Goal: Transaction & Acquisition: Book appointment/travel/reservation

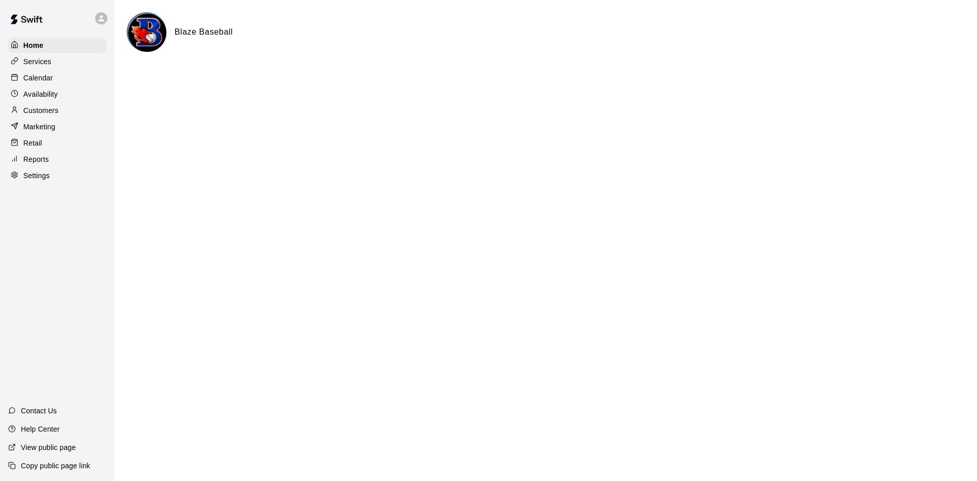
click at [57, 448] on p "View public page" at bounding box center [48, 447] width 55 height 10
click at [37, 74] on p "Calendar" at bounding box center [38, 78] width 30 height 10
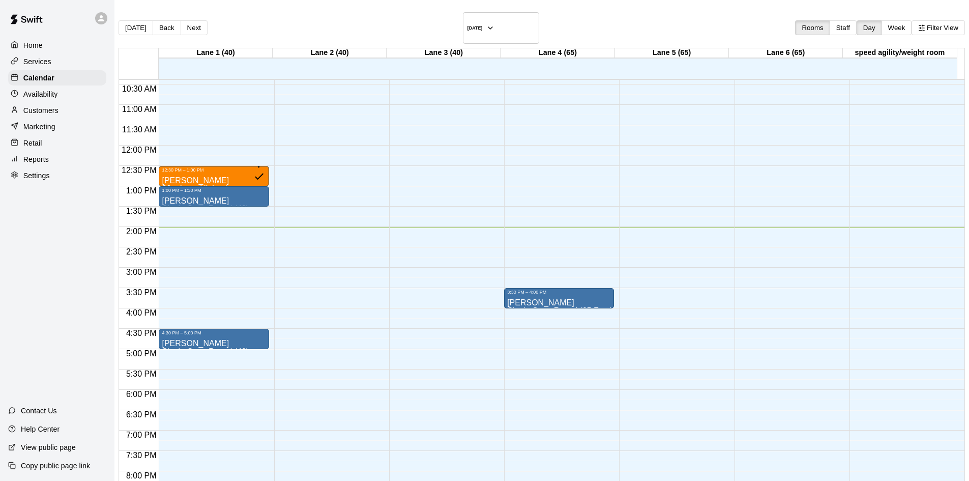
scroll to position [420, 0]
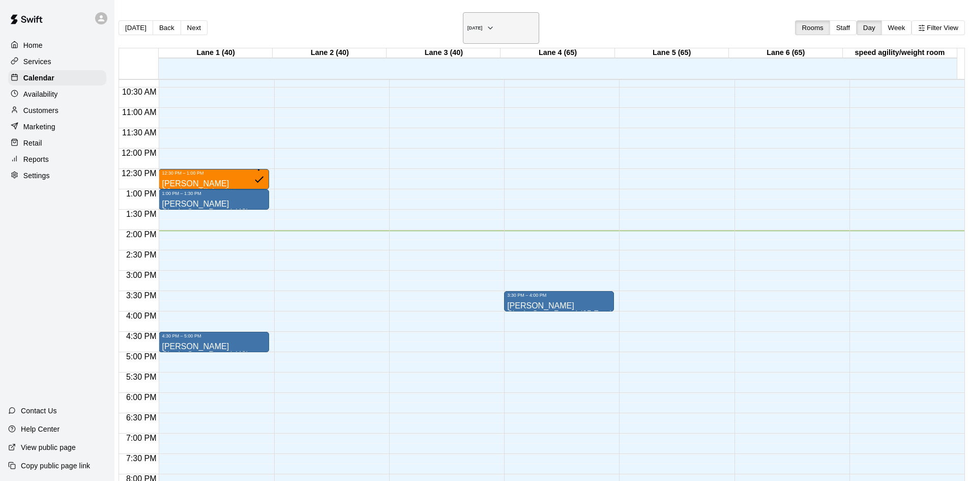
click at [475, 25] on h6 "[DATE]" at bounding box center [475, 27] width 15 height 5
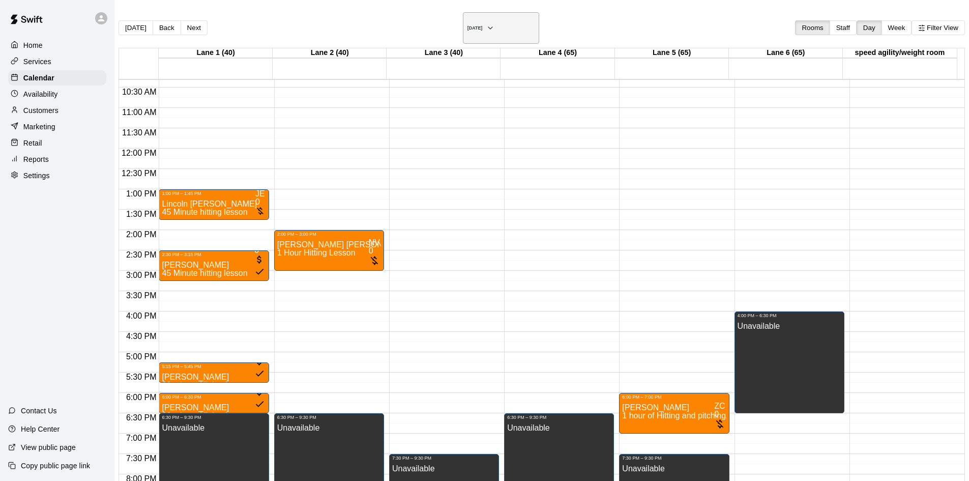
click at [483, 25] on h6 "[DATE]" at bounding box center [475, 27] width 15 height 5
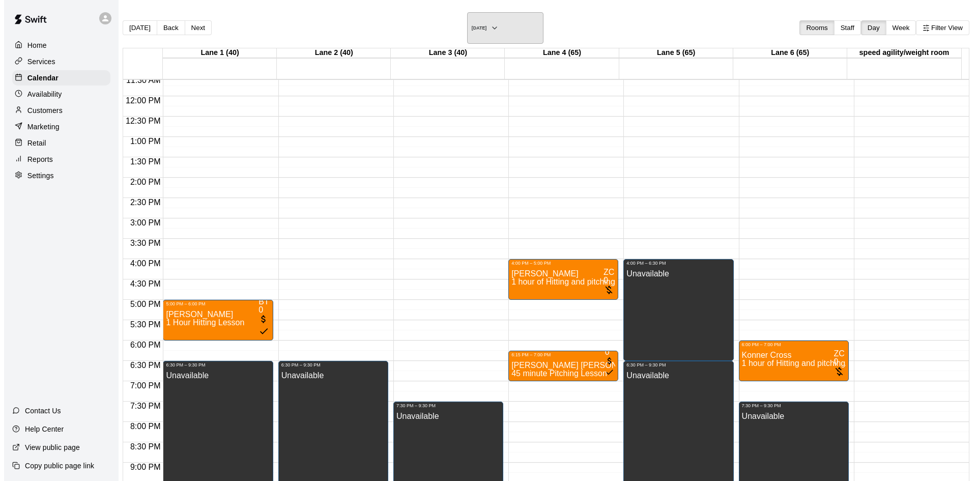
scroll to position [522, 0]
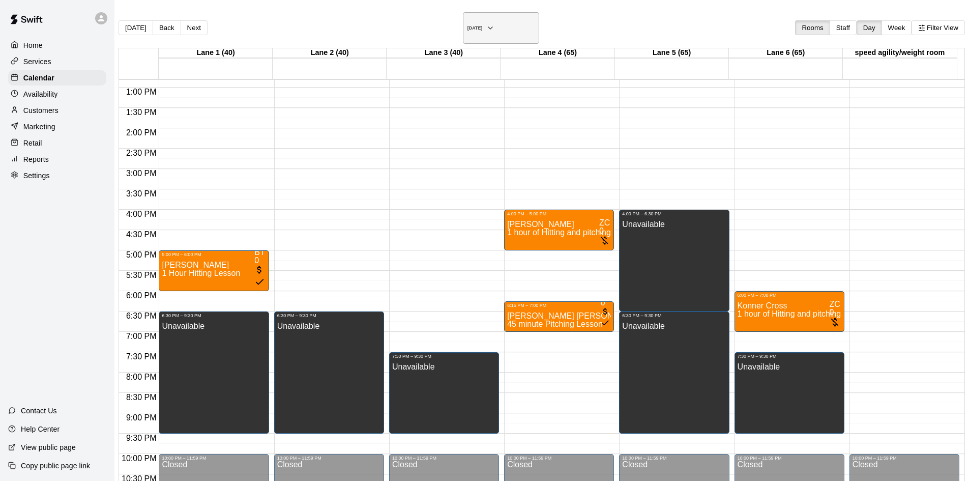
click at [472, 25] on h6 "[DATE]" at bounding box center [475, 27] width 15 height 5
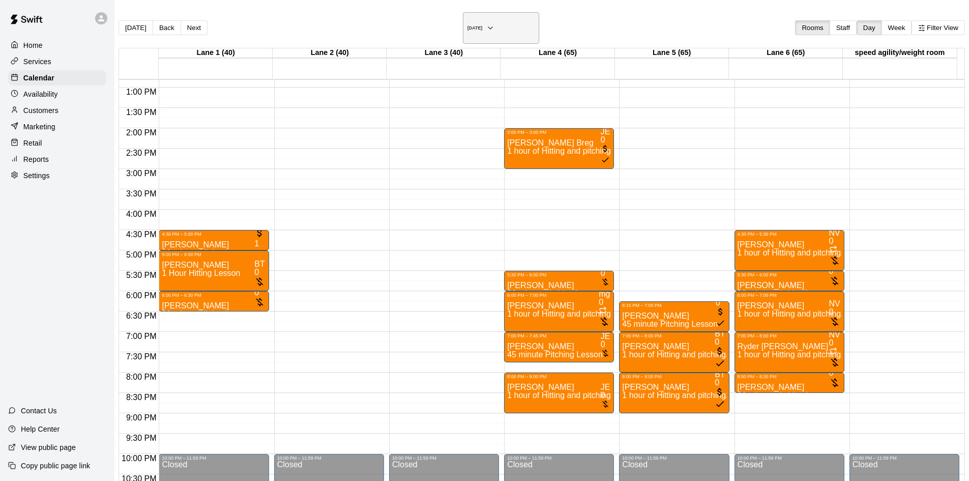
click at [472, 25] on h6 "[DATE]" at bounding box center [475, 27] width 15 height 5
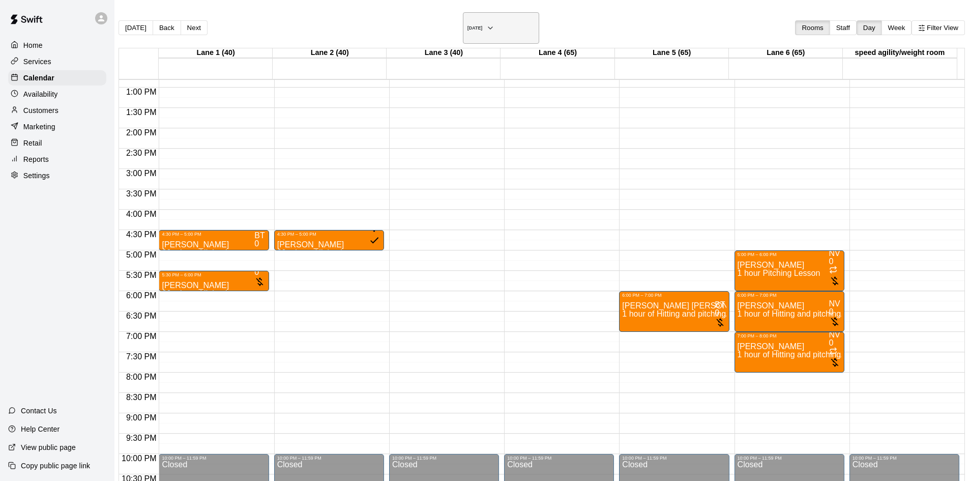
click at [468, 25] on h6 "[DATE]" at bounding box center [475, 27] width 15 height 5
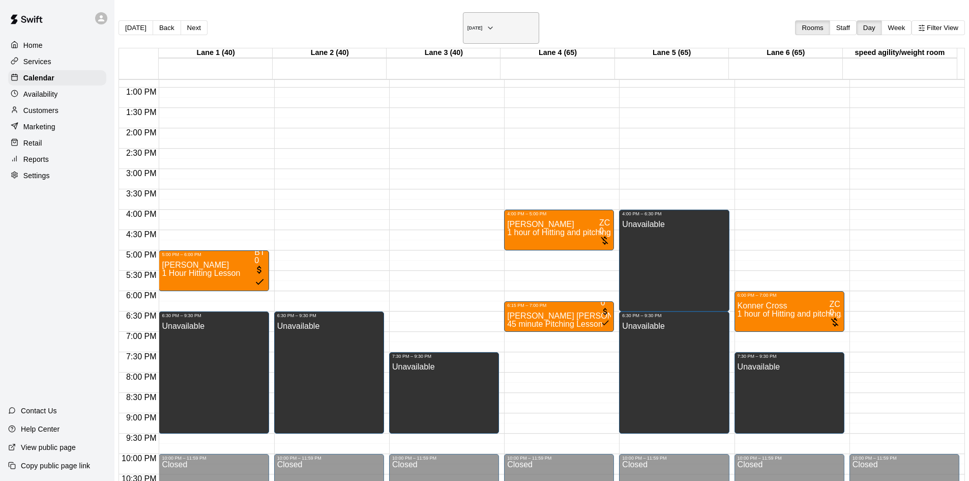
click at [468, 25] on h6 "[DATE]" at bounding box center [475, 27] width 15 height 5
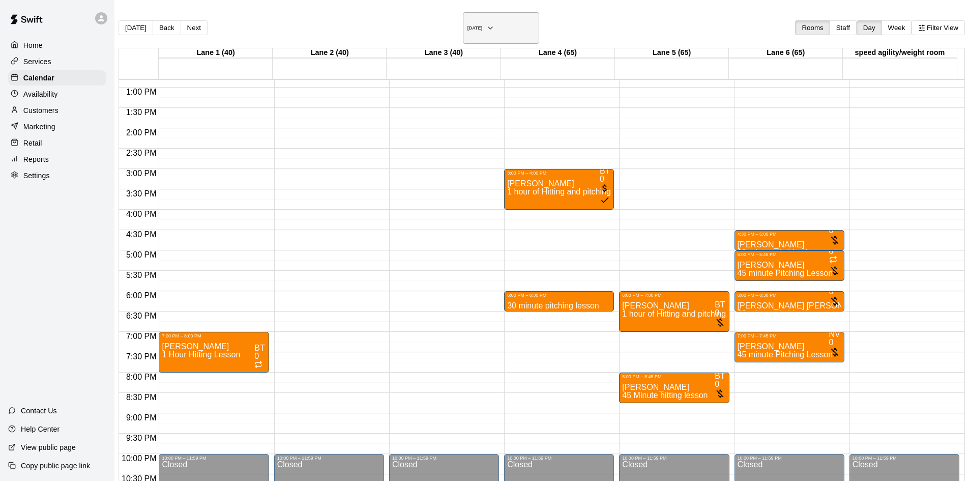
click at [476, 25] on h6 "[DATE]" at bounding box center [475, 27] width 15 height 5
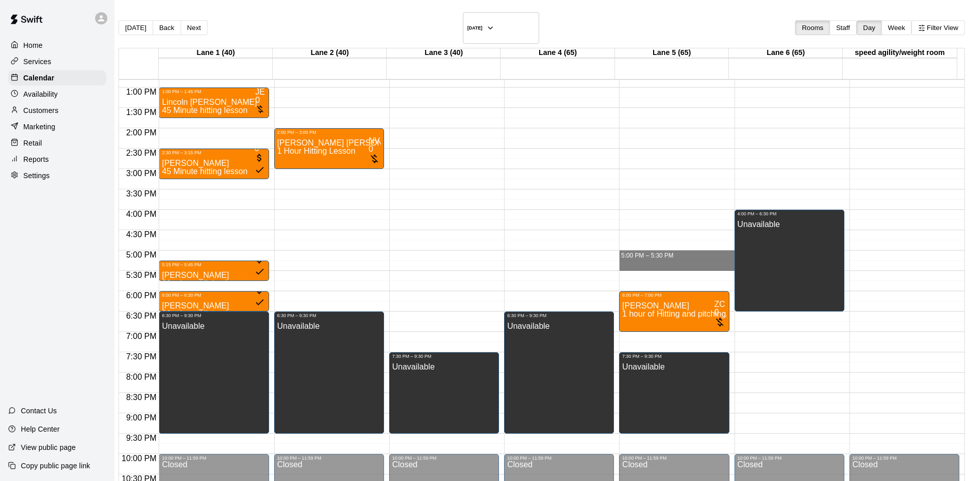
drag, startPoint x: 637, startPoint y: 240, endPoint x: 640, endPoint y: 257, distance: 17.6
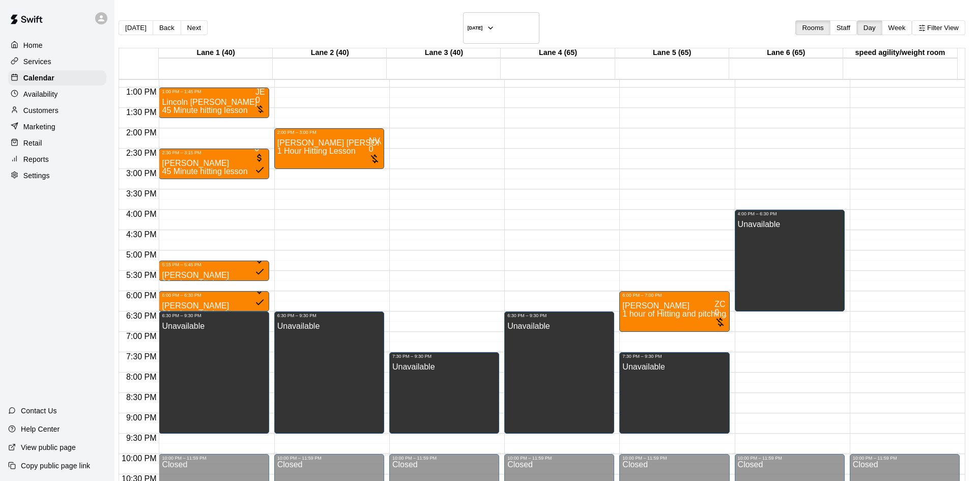
click at [285, 168] on li "30 minute pitching lesson" at bounding box center [169, 163] width 233 height 9
type input "**********"
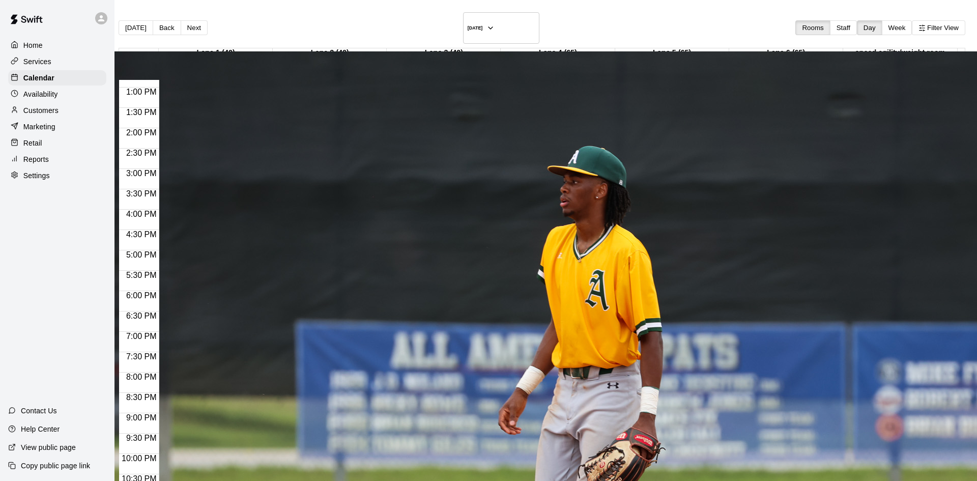
scroll to position [123, 0]
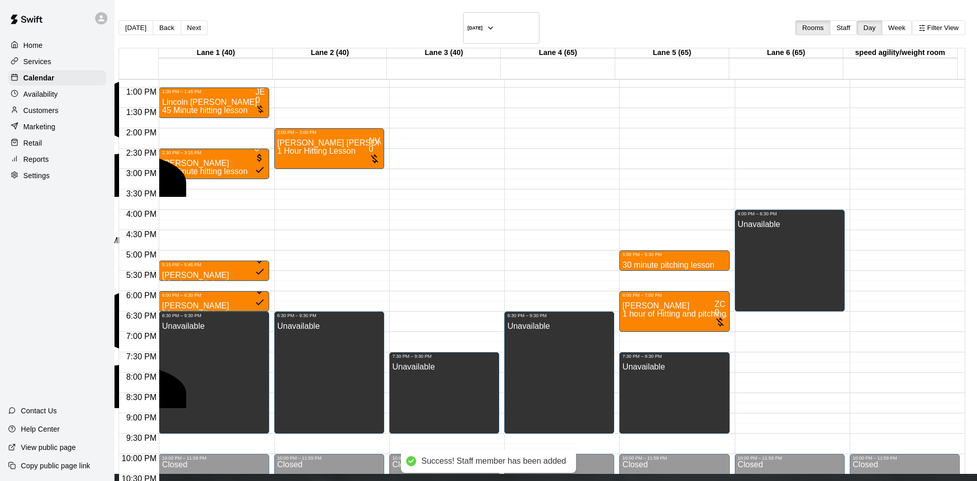
scroll to position [3, 0]
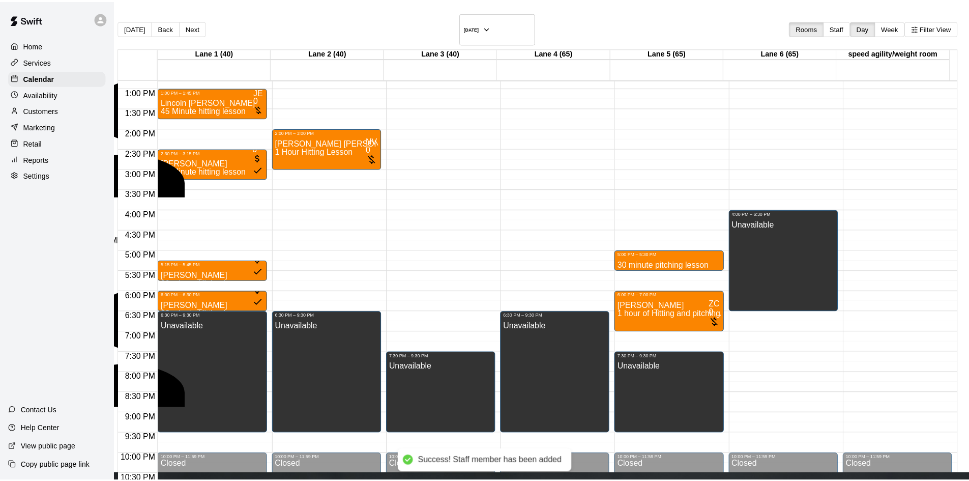
scroll to position [0, 0]
